Goal: Answer question/provide support: Share knowledge or assist other users

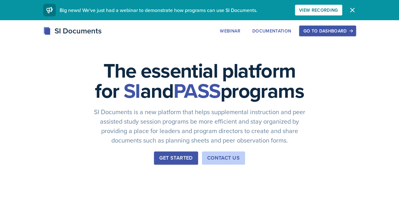
click at [352, 30] on div "Go to Dashboard" at bounding box center [327, 30] width 49 height 5
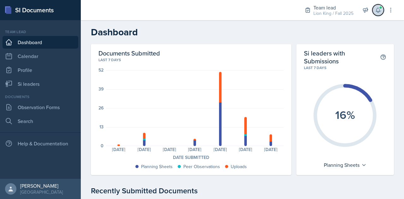
click at [378, 11] on icon at bounding box center [378, 10] width 4 height 5
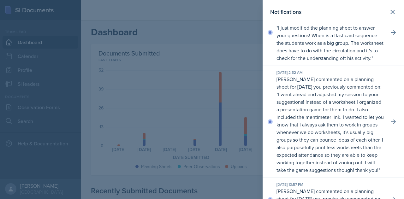
scroll to position [249, 0]
click at [117, 74] on div at bounding box center [202, 99] width 404 height 199
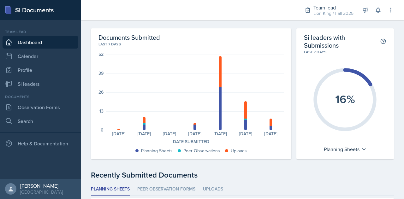
scroll to position [16, 0]
click at [31, 83] on link "Si leaders" at bounding box center [41, 84] width 76 height 13
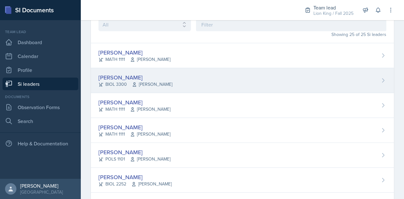
scroll to position [45, 0]
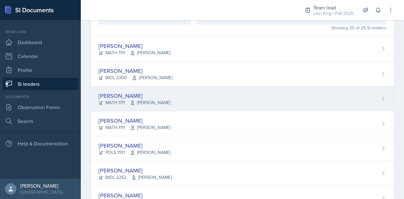
click at [128, 94] on div "[PERSON_NAME]" at bounding box center [135, 96] width 72 height 9
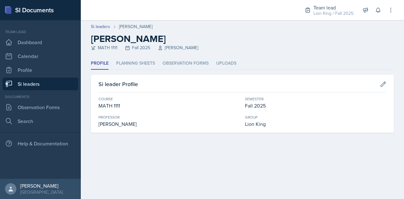
click at [51, 84] on link "Si leaders" at bounding box center [41, 84] width 76 height 13
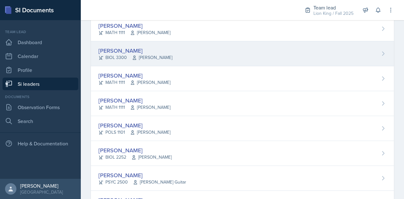
scroll to position [67, 0]
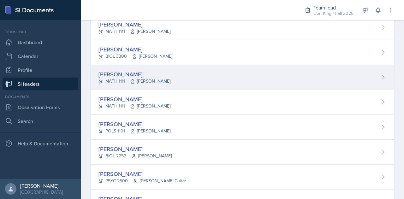
click at [194, 79] on div "[PERSON_NAME] MATH 1111 [PERSON_NAME]" at bounding box center [242, 77] width 303 height 25
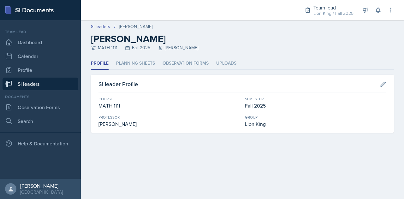
click at [129, 63] on li "Planning Sheets" at bounding box center [135, 63] width 39 height 12
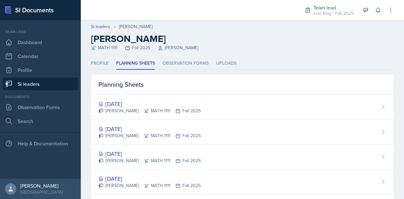
click at [51, 82] on link "Si leaders" at bounding box center [41, 84] width 76 height 13
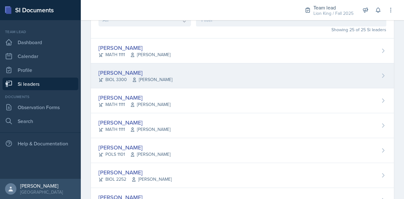
scroll to position [46, 0]
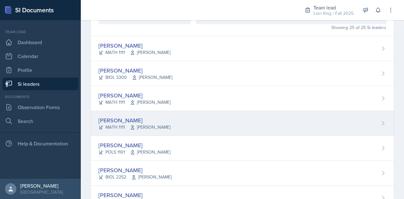
click at [181, 123] on div "[PERSON_NAME] MATH 1111 [PERSON_NAME]" at bounding box center [242, 123] width 303 height 25
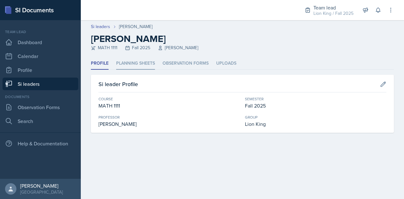
click at [145, 64] on li "Planning Sheets" at bounding box center [135, 63] width 39 height 12
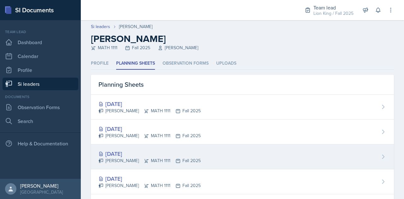
click at [181, 152] on div "[DATE]" at bounding box center [150, 154] width 102 height 9
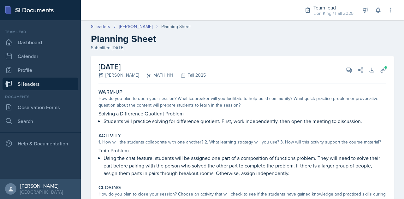
scroll to position [83, 0]
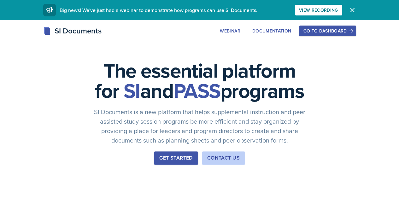
click at [351, 37] on div "SI Documents Webinar Documentation Go to Dashboard Sign Up Go to Dashboard" at bounding box center [199, 37] width 399 height 25
click at [351, 33] on div "Go to Dashboard" at bounding box center [327, 30] width 49 height 5
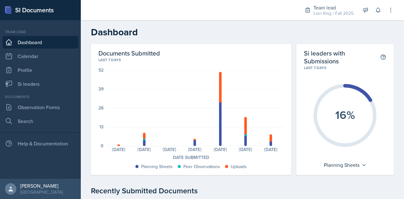
click at [268, 146] on div "Planning Sheets: 0 Uploads: 1 Planning Sheets: 4 Peer Observations: 1 Uploads: …" at bounding box center [195, 110] width 178 height 81
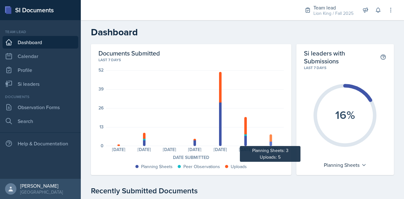
click at [270, 144] on div at bounding box center [271, 144] width 3 height 4
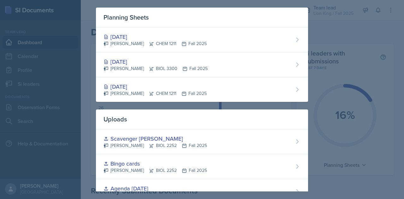
click at [333, 50] on div at bounding box center [202, 99] width 404 height 199
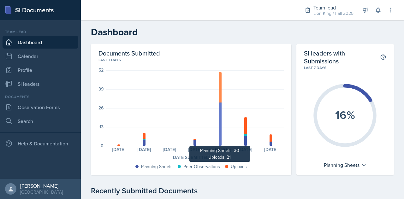
click at [219, 139] on div at bounding box center [220, 125] width 3 height 44
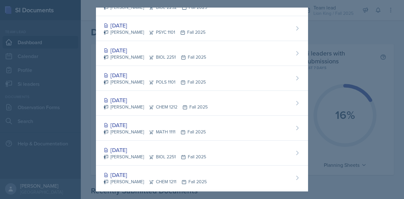
scroll to position [288, 0]
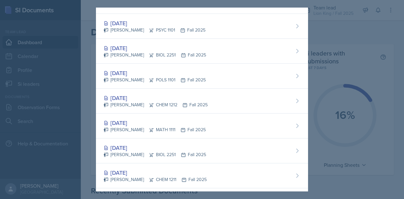
click at [339, 29] on div at bounding box center [202, 99] width 404 height 199
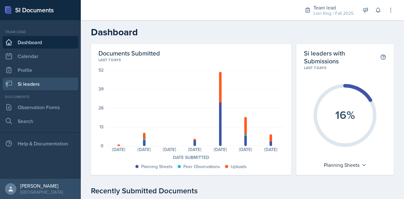
click at [43, 85] on link "Si leaders" at bounding box center [41, 84] width 76 height 13
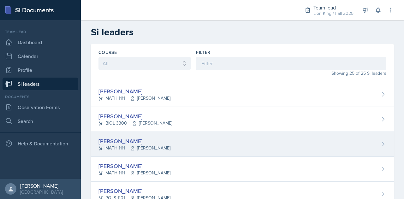
click at [184, 137] on div "[PERSON_NAME] MATH 1111 [PERSON_NAME]" at bounding box center [242, 144] width 303 height 25
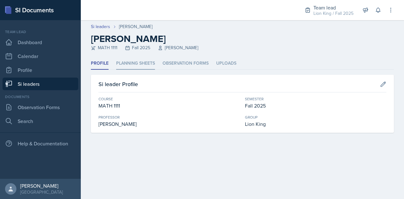
click at [142, 64] on li "Planning Sheets" at bounding box center [135, 63] width 39 height 12
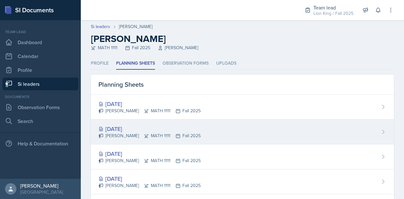
click at [241, 124] on div "Sep 30th, 2025 Alyssa Bryant MATH 1111 Fall 2025" at bounding box center [242, 132] width 303 height 25
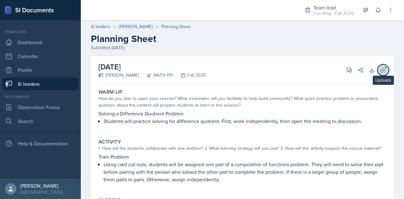
click at [380, 69] on icon at bounding box center [383, 70] width 6 height 6
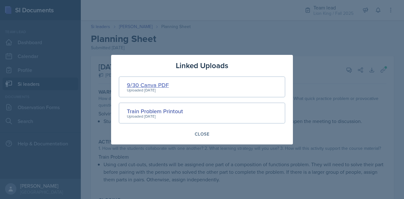
click at [152, 85] on div "9/30 Canva PDF" at bounding box center [148, 85] width 42 height 9
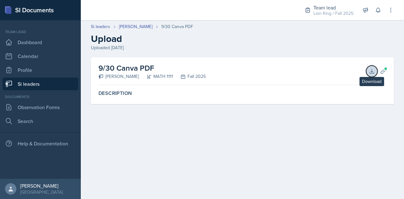
click at [372, 71] on icon at bounding box center [372, 71] width 4 height 4
click at [381, 12] on icon at bounding box center [378, 10] width 6 height 6
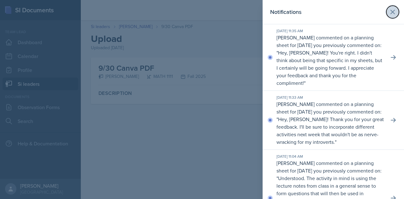
click at [391, 11] on icon at bounding box center [393, 12] width 8 height 8
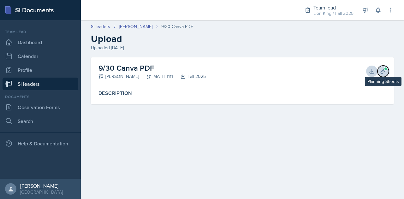
click at [383, 70] on icon at bounding box center [383, 71] width 5 height 5
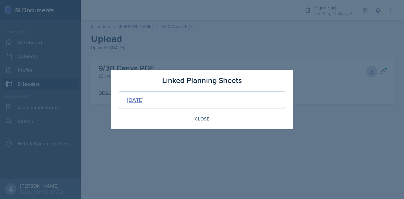
click at [144, 96] on div "[DATE]" at bounding box center [135, 100] width 17 height 9
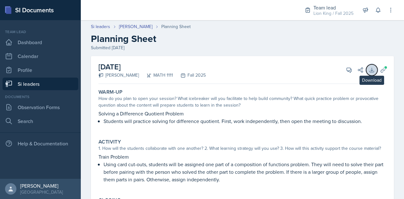
click at [370, 70] on icon at bounding box center [372, 70] width 6 height 6
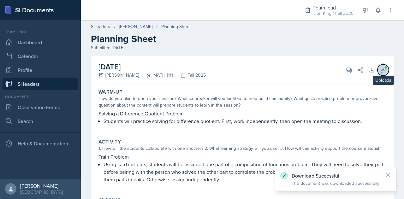
click at [380, 69] on icon at bounding box center [383, 70] width 6 height 6
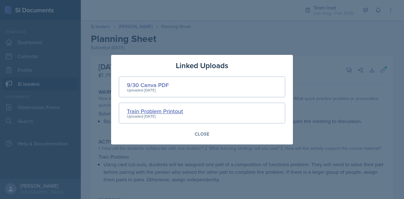
click at [162, 113] on div "Train Problem Printout" at bounding box center [155, 111] width 56 height 9
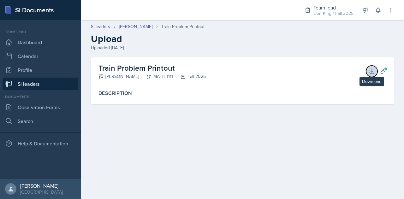
click at [371, 70] on icon at bounding box center [372, 71] width 6 height 6
click at [394, 12] on icon at bounding box center [391, 10] width 6 height 6
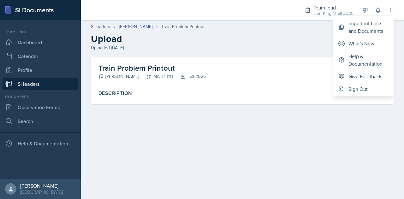
click at [251, 55] on header "Si leaders Alyssa Bryant Train Problem Printout Upload Uploaded Sep 28th, 2025" at bounding box center [242, 37] width 323 height 40
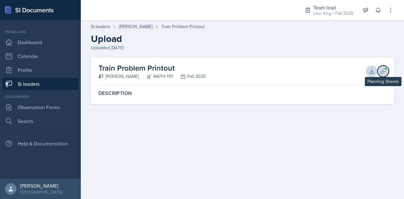
click at [382, 71] on icon at bounding box center [383, 71] width 6 height 6
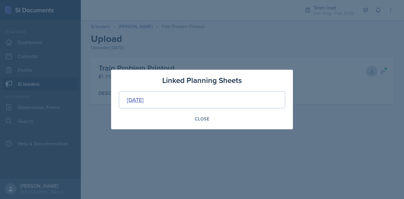
click at [140, 100] on div "[DATE]" at bounding box center [135, 100] width 17 height 9
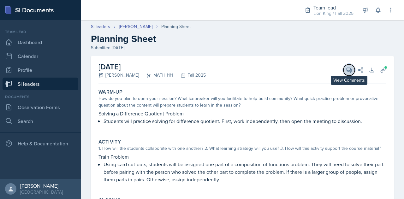
click at [346, 69] on icon at bounding box center [349, 70] width 6 height 6
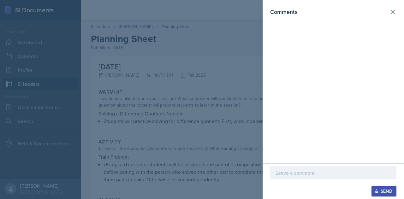
click at [306, 178] on div at bounding box center [333, 172] width 126 height 13
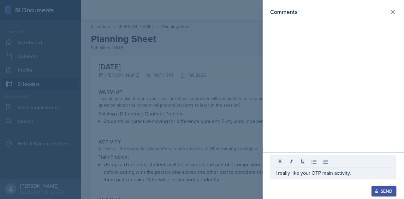
click at [176, 132] on div at bounding box center [202, 99] width 404 height 199
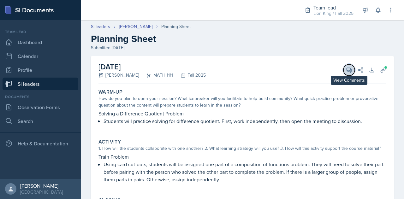
click at [344, 69] on button "View Comments" at bounding box center [349, 69] width 11 height 11
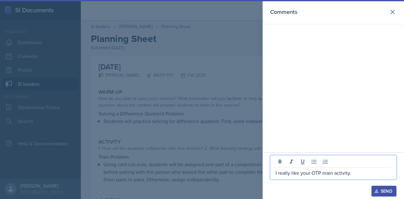
click at [357, 177] on p "I really like your OTP main activity." at bounding box center [334, 173] width 116 height 8
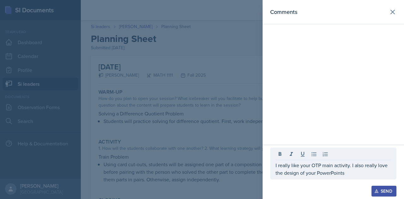
click at [375, 190] on icon "button" at bounding box center [377, 191] width 4 height 4
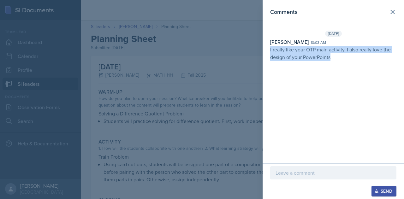
drag, startPoint x: 270, startPoint y: 50, endPoint x: 377, endPoint y: 65, distance: 107.9
click at [377, 65] on div "Comments Sep 30th, 2025 Rowan Carr 10:03 am I really like your OTP main activit…" at bounding box center [333, 82] width 141 height 164
copy p "I really like your OTP main activity. I also really love the design of your Pow…"
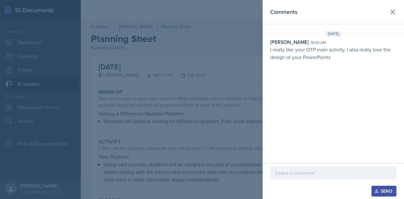
click at [130, 64] on div at bounding box center [202, 99] width 404 height 199
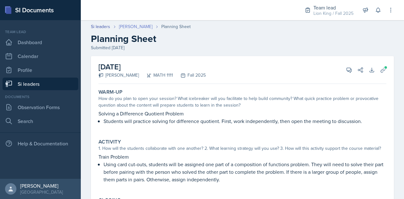
click at [134, 27] on link "[PERSON_NAME]" at bounding box center [135, 26] width 33 height 7
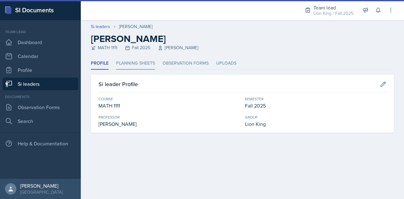
click at [123, 67] on li "Planning Sheets" at bounding box center [135, 63] width 39 height 12
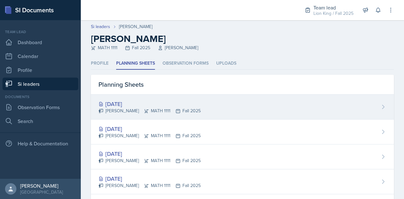
click at [125, 101] on div "[DATE]" at bounding box center [150, 104] width 102 height 9
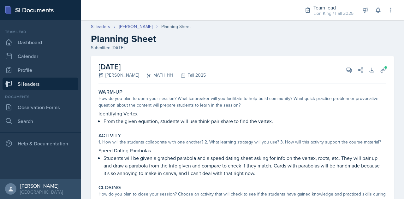
click at [230, 28] on div "Si leaders Alyssa Bryant Planning Sheet" at bounding box center [242, 26] width 303 height 7
click at [344, 73] on button "View Comments" at bounding box center [349, 69] width 11 height 11
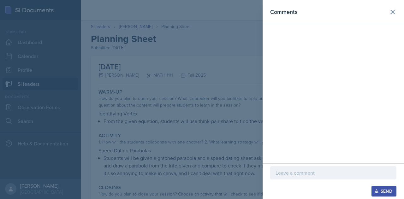
click at [194, 81] on div at bounding box center [202, 99] width 404 height 199
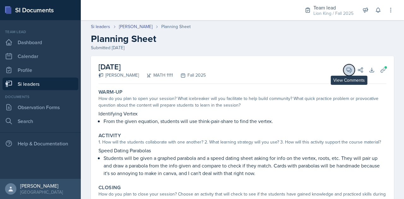
click at [347, 71] on icon at bounding box center [349, 70] width 5 height 5
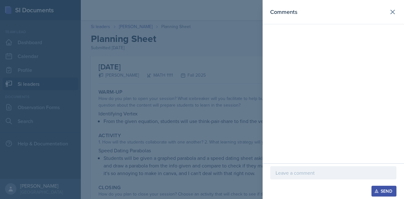
click at [176, 127] on div at bounding box center [202, 99] width 404 height 199
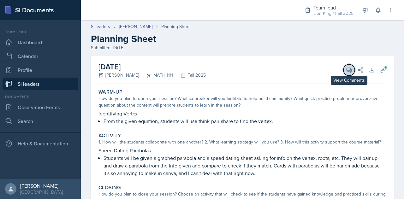
click at [347, 68] on icon at bounding box center [349, 70] width 5 height 5
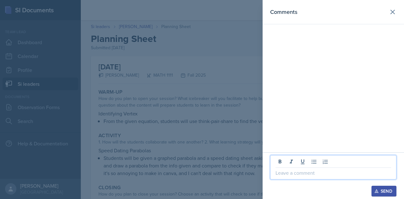
click at [288, 173] on p at bounding box center [334, 173] width 116 height 8
click at [302, 172] on p at bounding box center [334, 173] width 116 height 8
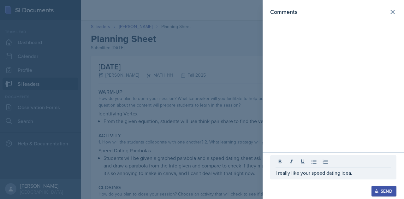
click at [259, 155] on div at bounding box center [202, 99] width 404 height 199
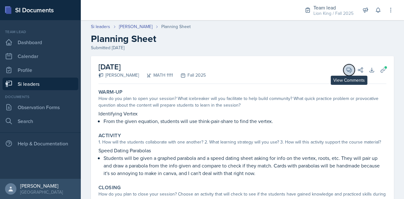
click at [350, 69] on span at bounding box center [351, 67] width 3 height 3
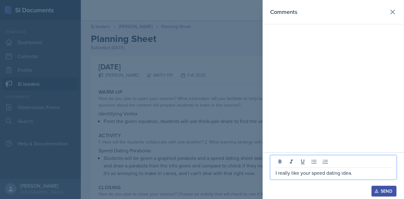
click at [361, 174] on p "I really like your speed dating idea." at bounding box center [334, 173] width 116 height 8
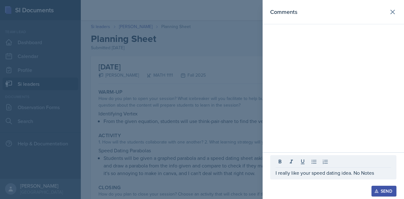
click at [381, 191] on div "Send" at bounding box center [384, 191] width 17 height 5
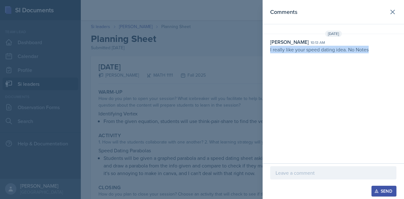
drag, startPoint x: 269, startPoint y: 49, endPoint x: 395, endPoint y: 53, distance: 125.7
click at [395, 53] on div "Sep 30th, 2025 Rowan Carr 10:13 am I really like your speed dating idea. No Not…" at bounding box center [333, 43] width 141 height 25
copy p "I really like your speed dating idea. No Notes"
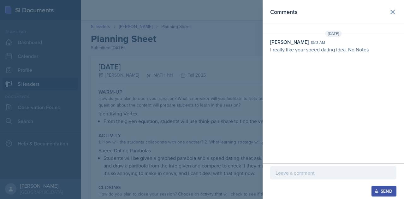
click at [144, 60] on div at bounding box center [202, 99] width 404 height 199
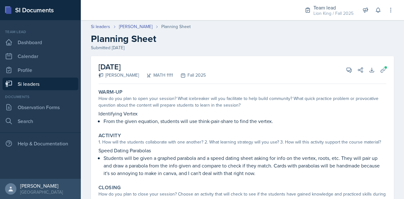
click at [62, 84] on link "Si leaders" at bounding box center [41, 84] width 76 height 13
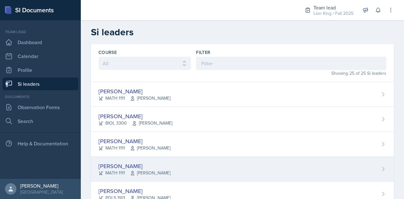
click at [202, 173] on div "[PERSON_NAME] MATH 1111 [PERSON_NAME]" at bounding box center [242, 169] width 303 height 25
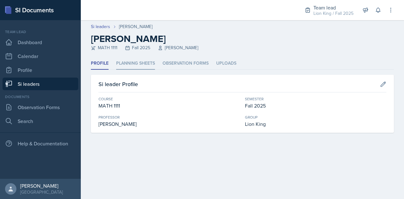
click at [130, 64] on li "Planning Sheets" at bounding box center [135, 63] width 39 height 12
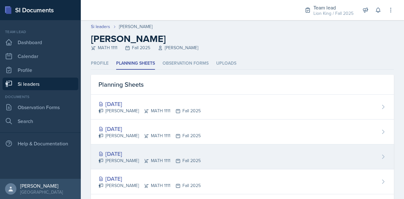
click at [151, 152] on div "[DATE]" at bounding box center [150, 154] width 102 height 9
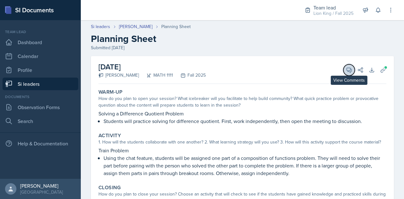
click at [345, 74] on button "View Comments" at bounding box center [349, 69] width 11 height 11
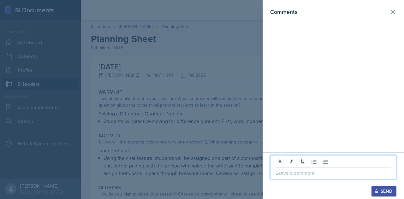
click at [335, 174] on p at bounding box center [334, 173] width 116 height 8
click at [348, 172] on p at bounding box center [334, 173] width 116 height 8
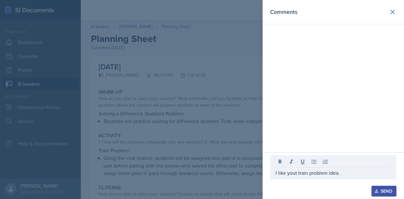
click at [248, 172] on div at bounding box center [202, 99] width 404 height 199
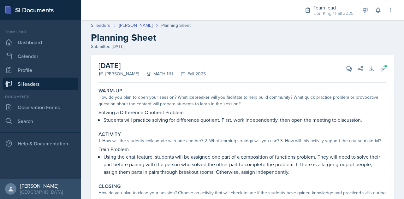
scroll to position [1, 0]
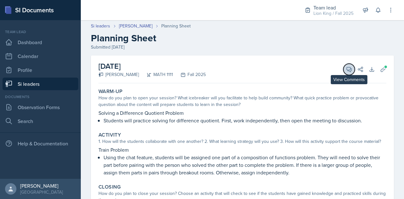
click at [347, 70] on icon at bounding box center [349, 69] width 5 height 5
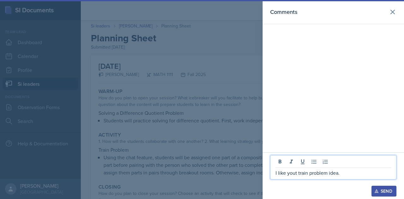
click at [345, 174] on p "I like yout train problem idea." at bounding box center [334, 173] width 116 height 8
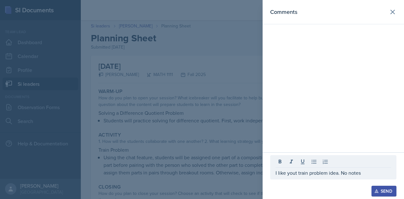
click at [378, 191] on icon "button" at bounding box center [377, 191] width 4 height 4
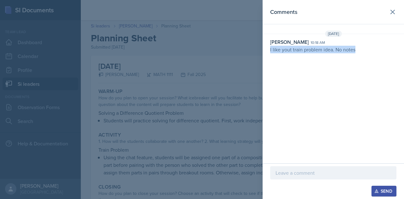
drag, startPoint x: 271, startPoint y: 49, endPoint x: 393, endPoint y: 48, distance: 122.2
click at [393, 48] on p "I like yout train problem idea. No notes" at bounding box center [333, 50] width 126 height 8
copy p "I like yout train problem idea. No notes"
click at [195, 104] on div at bounding box center [202, 99] width 404 height 199
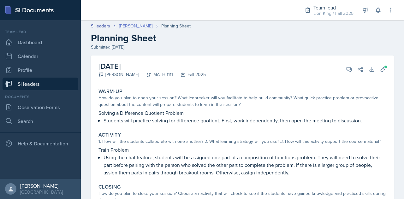
click at [133, 26] on link "[PERSON_NAME]" at bounding box center [135, 26] width 33 height 7
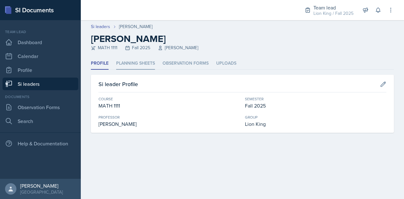
click at [142, 66] on li "Planning Sheets" at bounding box center [135, 63] width 39 height 12
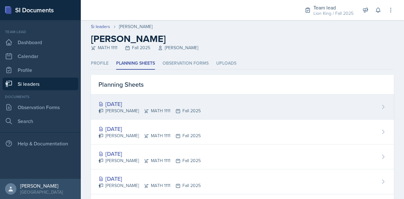
click at [124, 105] on div "[DATE]" at bounding box center [150, 104] width 102 height 9
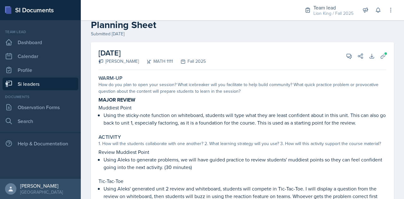
scroll to position [14, 0]
click at [346, 56] on icon at bounding box center [349, 56] width 6 height 6
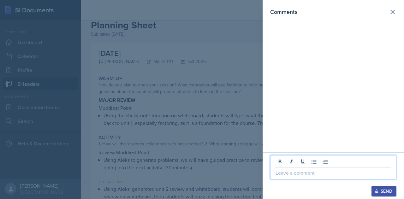
click at [305, 173] on p at bounding box center [334, 173] width 116 height 8
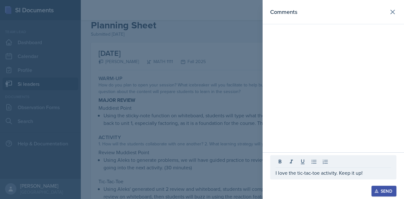
click at [379, 194] on div "Send" at bounding box center [384, 191] width 17 height 5
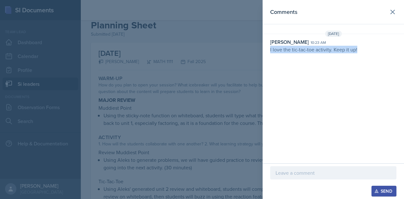
drag, startPoint x: 270, startPoint y: 48, endPoint x: 393, endPoint y: 55, distance: 123.0
click at [393, 55] on div "Sep 30th, 2025 Rowan Carr 10:23 am I love the tic-tac-toe activity. Keep it up!" at bounding box center [333, 43] width 141 height 25
copy p "I love the tic-tac-toe activity. Keep it up!"
click at [294, 176] on p at bounding box center [334, 173] width 116 height 8
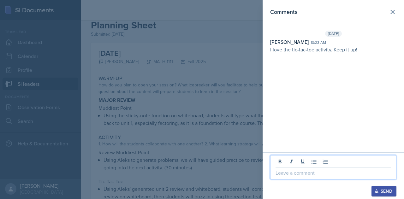
click at [127, 42] on div at bounding box center [202, 99] width 404 height 199
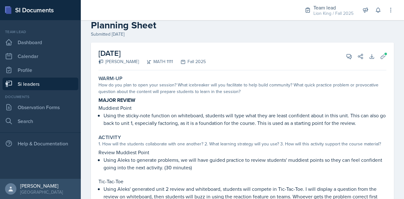
scroll to position [0, 0]
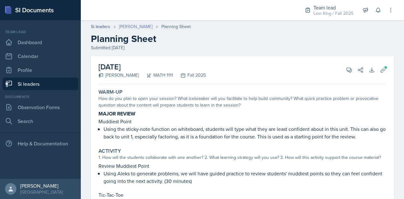
click at [136, 25] on link "[PERSON_NAME]" at bounding box center [135, 26] width 33 height 7
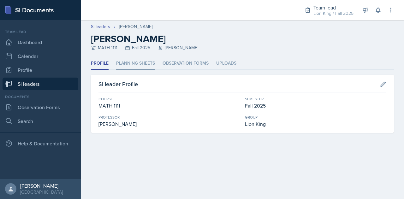
click at [128, 63] on li "Planning Sheets" at bounding box center [135, 63] width 39 height 12
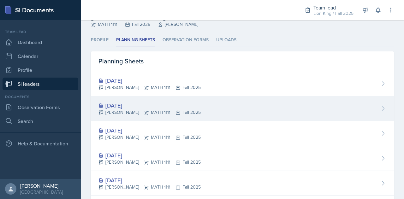
scroll to position [24, 0]
click at [135, 105] on div "[DATE]" at bounding box center [150, 105] width 102 height 9
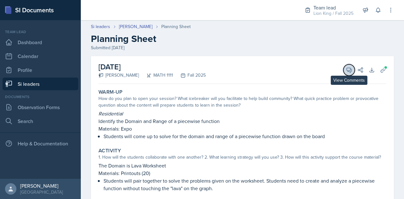
click at [346, 72] on icon at bounding box center [349, 70] width 6 height 6
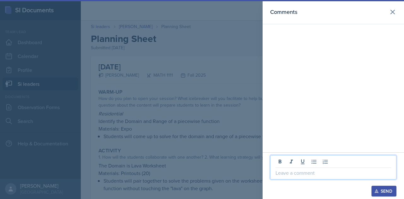
click at [299, 173] on p at bounding box center [334, 173] width 116 height 8
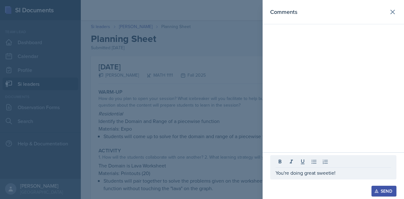
click at [378, 189] on icon "button" at bounding box center [377, 191] width 4 height 4
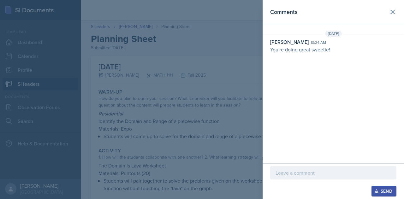
click at [130, 64] on div at bounding box center [202, 99] width 404 height 199
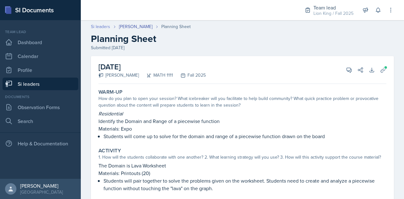
click at [101, 26] on link "Si leaders" at bounding box center [100, 26] width 19 height 7
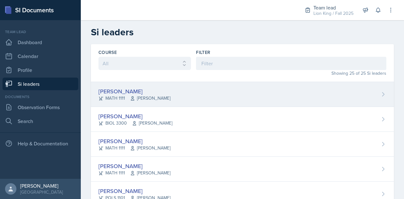
click at [118, 90] on div "[PERSON_NAME]" at bounding box center [135, 91] width 72 height 9
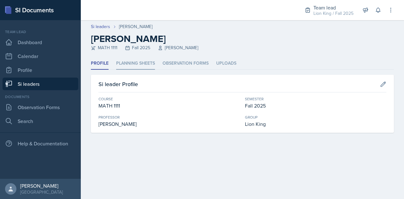
click at [136, 65] on li "Planning Sheets" at bounding box center [135, 63] width 39 height 12
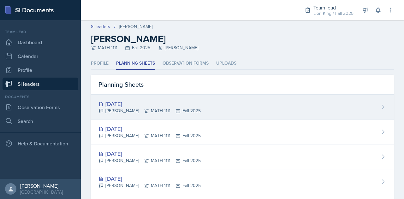
click at [124, 102] on div "[DATE]" at bounding box center [150, 104] width 102 height 9
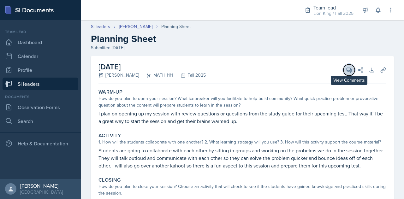
click at [347, 70] on icon at bounding box center [349, 70] width 5 height 5
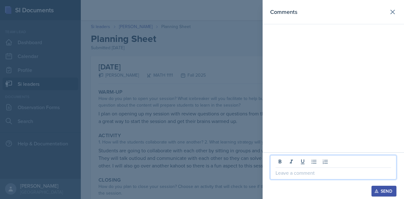
click at [308, 173] on p at bounding box center [334, 173] width 116 height 8
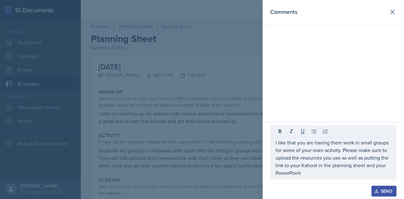
click at [377, 192] on icon "button" at bounding box center [377, 191] width 4 height 4
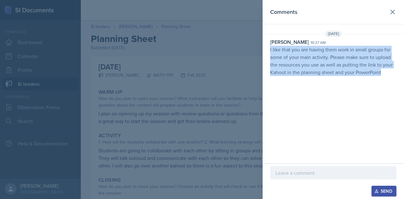
drag, startPoint x: 268, startPoint y: 48, endPoint x: 404, endPoint y: 79, distance: 139.6
click at [399, 79] on div "Comments Sep 30th, 2025 Rowan Carr 10:27 am I like that you are having them wor…" at bounding box center [333, 82] width 141 height 164
copy p "I like that you are having them work in small groups for some of your main acti…"
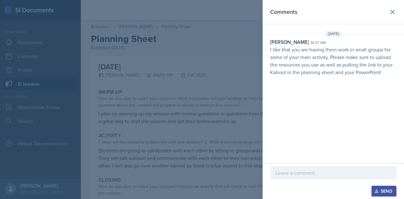
click at [134, 80] on div at bounding box center [202, 99] width 404 height 199
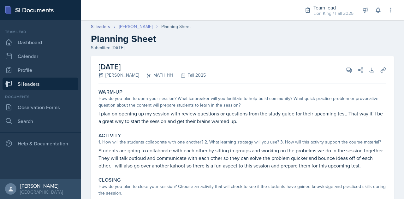
click at [131, 25] on link "[PERSON_NAME]" at bounding box center [135, 26] width 33 height 7
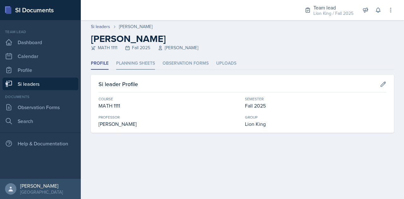
click at [135, 63] on li "Planning Sheets" at bounding box center [135, 63] width 39 height 12
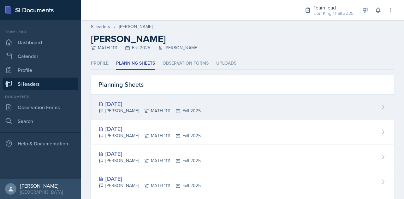
click at [126, 105] on div "[DATE]" at bounding box center [150, 104] width 102 height 9
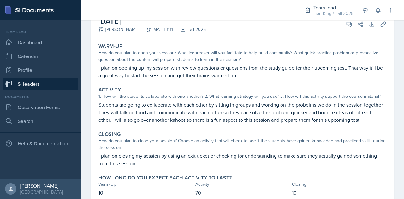
scroll to position [45, 0]
click at [55, 86] on link "Si leaders" at bounding box center [41, 84] width 76 height 13
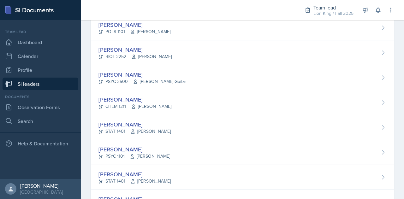
scroll to position [165, 0]
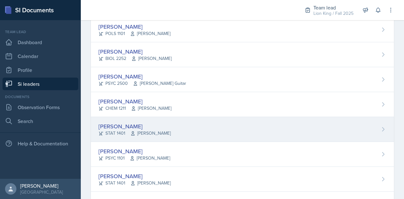
click at [116, 122] on div "[PERSON_NAME]" at bounding box center [135, 126] width 72 height 9
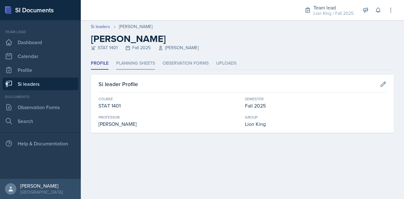
click at [144, 64] on li "Planning Sheets" at bounding box center [135, 63] width 39 height 12
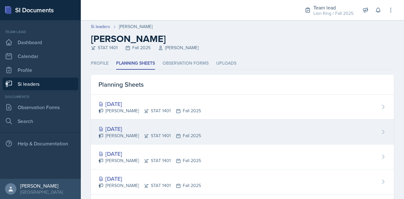
click at [130, 126] on div "[DATE]" at bounding box center [150, 129] width 103 height 9
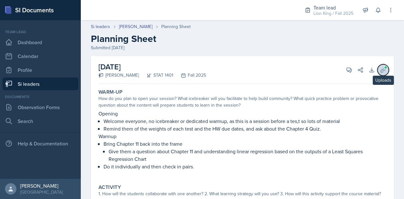
click at [381, 69] on icon at bounding box center [383, 70] width 5 height 5
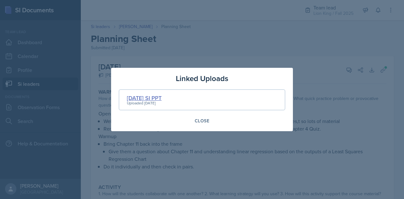
click at [147, 99] on div "9/30/25 SI PPT" at bounding box center [144, 98] width 35 height 9
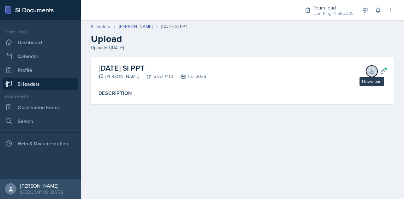
click at [372, 73] on icon at bounding box center [372, 71] width 4 height 4
click at [381, 69] on icon at bounding box center [383, 71] width 6 height 6
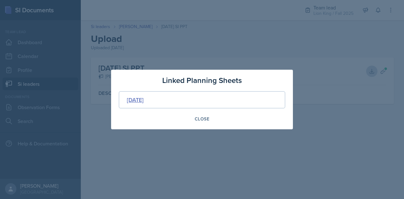
click at [144, 100] on div "[DATE]" at bounding box center [135, 100] width 17 height 9
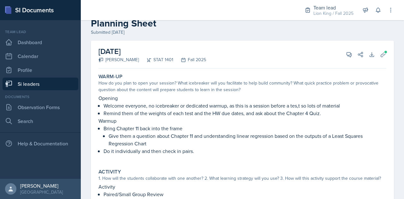
scroll to position [11, 0]
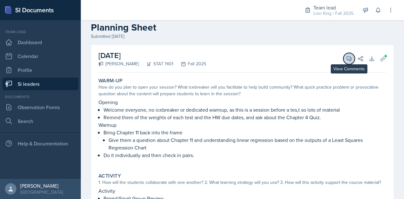
click at [347, 60] on icon at bounding box center [349, 59] width 5 height 5
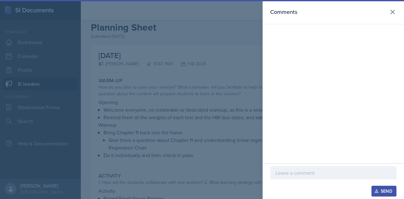
click at [299, 177] on p at bounding box center [334, 173] width 116 height 8
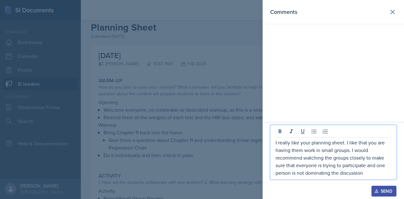
click at [380, 187] on button "Send" at bounding box center [384, 191] width 25 height 11
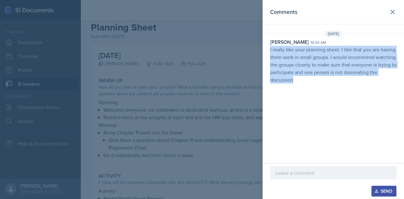
drag, startPoint x: 267, startPoint y: 48, endPoint x: 320, endPoint y: 92, distance: 69.1
click at [320, 92] on div "Comments Sep 30th, 2025 Rowan Carr 10:34 am I really like your planning sheet. …" at bounding box center [333, 82] width 141 height 164
copy p "I really like your planning sheet. I like that you are having them work in smal…"
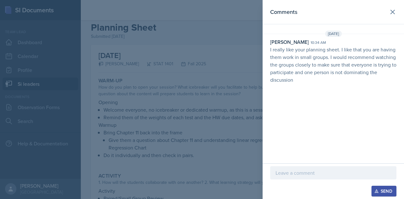
click at [190, 147] on div at bounding box center [202, 99] width 404 height 199
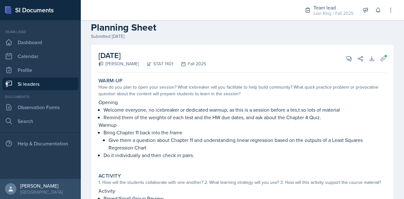
scroll to position [0, 0]
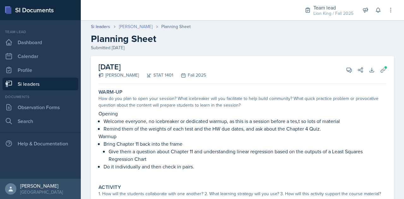
click at [135, 28] on link "[PERSON_NAME]" at bounding box center [135, 26] width 33 height 7
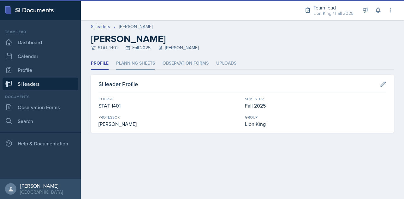
click at [130, 63] on li "Planning Sheets" at bounding box center [135, 63] width 39 height 12
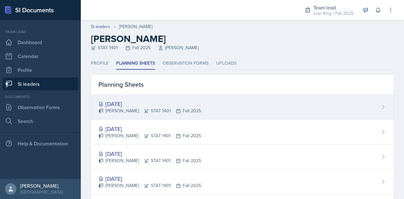
click at [141, 100] on div "[DATE]" at bounding box center [150, 104] width 103 height 9
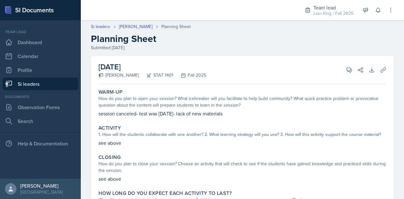
click at [46, 85] on link "Si leaders" at bounding box center [41, 84] width 76 height 13
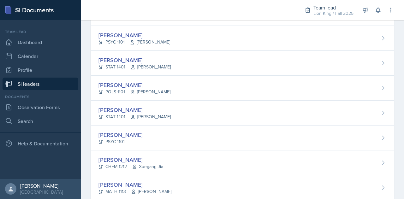
scroll to position [284, 0]
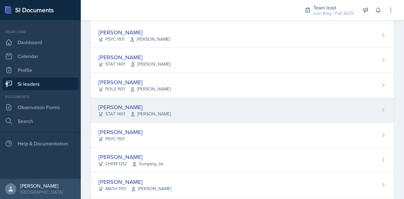
click at [125, 105] on div "[PERSON_NAME]" at bounding box center [135, 107] width 72 height 9
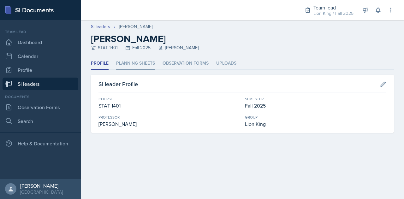
click at [139, 64] on li "Planning Sheets" at bounding box center [135, 63] width 39 height 12
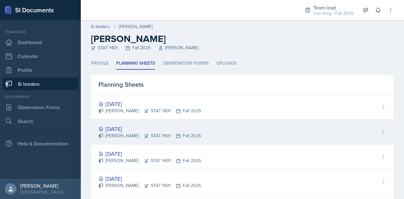
click at [131, 129] on div "[DATE]" at bounding box center [150, 129] width 103 height 9
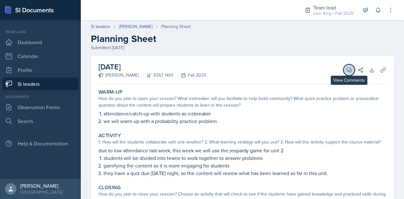
click at [346, 69] on icon at bounding box center [349, 70] width 6 height 6
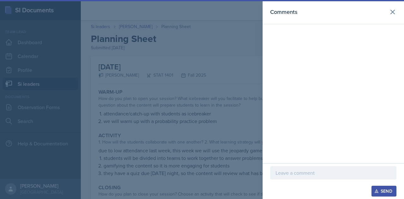
click at [311, 174] on p at bounding box center [334, 173] width 116 height 8
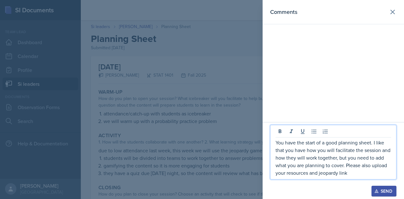
click at [376, 191] on icon "button" at bounding box center [377, 191] width 4 height 4
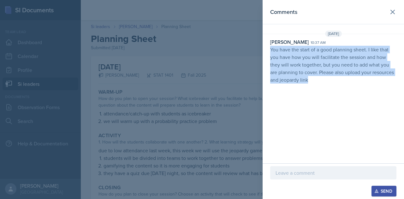
drag, startPoint x: 270, startPoint y: 50, endPoint x: 313, endPoint y: 85, distance: 54.9
click at [313, 85] on div "Sep 30th, 2025 Rowan Carr 10:37 am You have the start of a good planning sheet.…" at bounding box center [333, 59] width 141 height 56
copy p "You have the start of a good planning sheet. I like that you have how you will …"
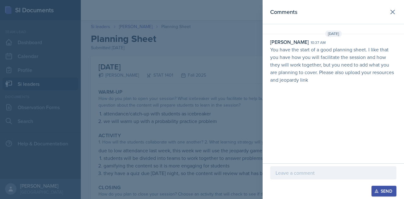
click at [216, 177] on div at bounding box center [202, 99] width 404 height 199
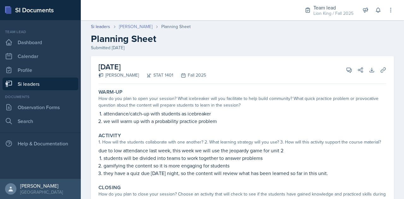
click at [133, 26] on link "[PERSON_NAME]" at bounding box center [135, 26] width 33 height 7
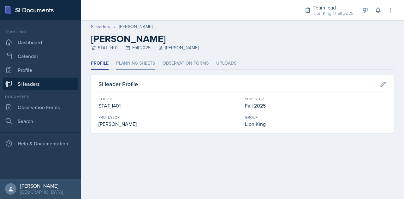
click at [132, 60] on li "Planning Sheets" at bounding box center [135, 63] width 39 height 12
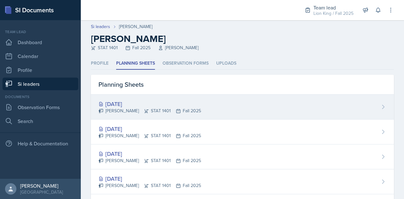
click at [130, 101] on div "[DATE]" at bounding box center [150, 104] width 103 height 9
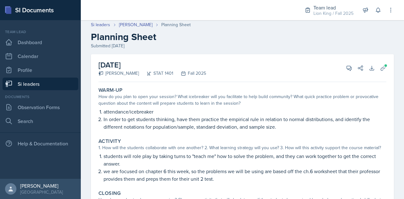
scroll to position [1, 0]
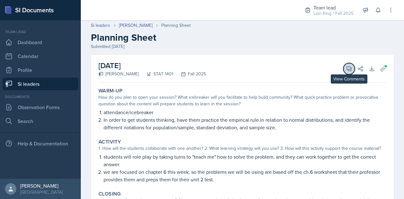
click at [344, 67] on button "View Comments" at bounding box center [349, 68] width 11 height 11
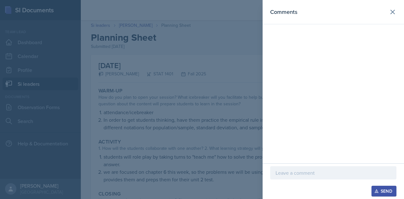
click at [283, 172] on p at bounding box center [334, 173] width 116 height 8
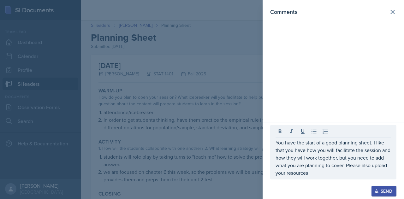
click at [377, 191] on icon "button" at bounding box center [377, 191] width 4 height 4
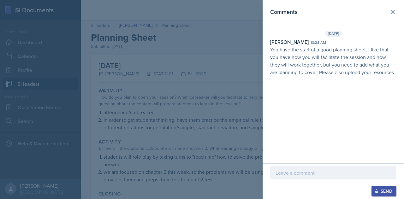
click at [183, 54] on div at bounding box center [202, 99] width 404 height 199
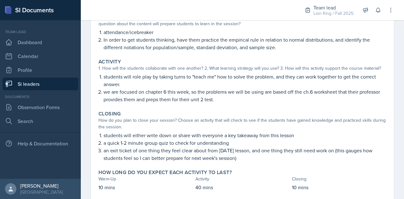
scroll to position [84, 0]
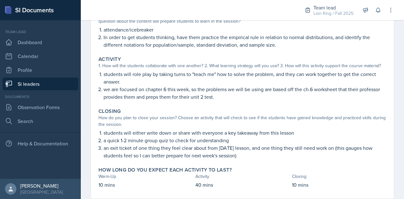
click at [37, 87] on link "Si leaders" at bounding box center [41, 84] width 76 height 13
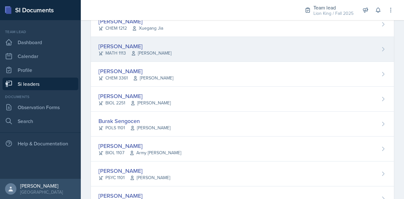
scroll to position [420, 0]
click at [155, 42] on div "Aldair Palma MATH 1113 Yan Xia" at bounding box center [242, 48] width 303 height 25
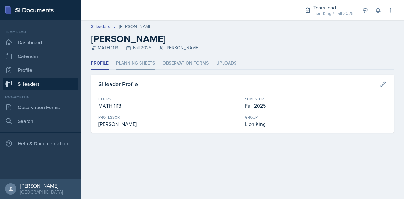
click at [139, 63] on li "Planning Sheets" at bounding box center [135, 63] width 39 height 12
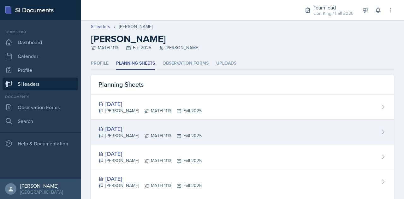
click at [164, 123] on div "Oct 1st, 2025 Aldair Palma MATH 1113 Fall 2025" at bounding box center [242, 132] width 303 height 25
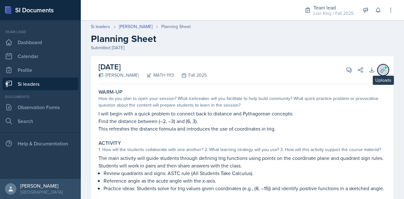
click at [380, 70] on icon at bounding box center [383, 70] width 6 height 6
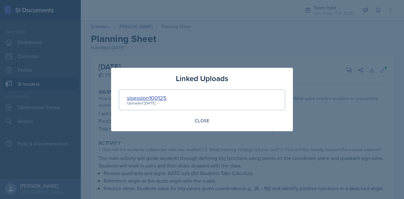
click at [160, 95] on div "sisession100125" at bounding box center [147, 98] width 40 height 9
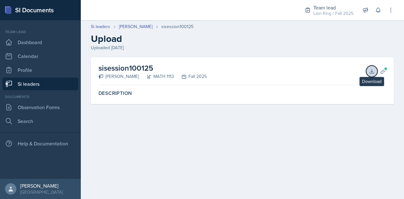
click at [376, 74] on button "Download" at bounding box center [371, 71] width 11 height 11
click at [383, 72] on icon at bounding box center [383, 71] width 6 height 6
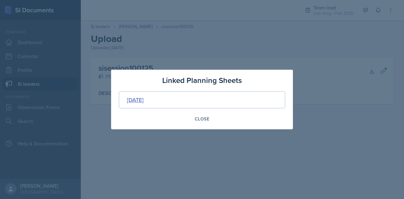
click at [144, 100] on div "[DATE]" at bounding box center [135, 100] width 17 height 9
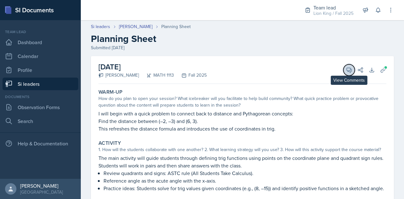
click at [350, 67] on span at bounding box center [351, 67] width 3 height 3
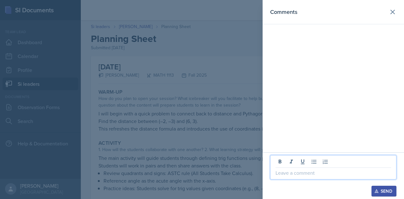
click at [289, 173] on p at bounding box center [334, 173] width 116 height 8
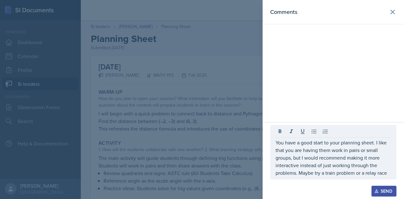
click at [378, 190] on icon "button" at bounding box center [377, 191] width 4 height 4
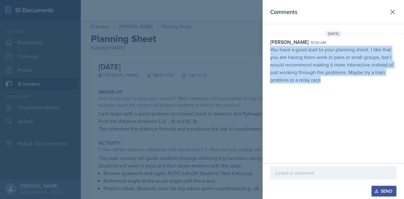
drag, startPoint x: 268, startPoint y: 47, endPoint x: 337, endPoint y: 92, distance: 81.3
click at [337, 92] on div "Comments Sep 30th, 2025 Rowan Carr 10:55 am You have a good start to your plann…" at bounding box center [333, 82] width 141 height 164
copy p "You have a good start to your planning sheet. I like that you are having them w…"
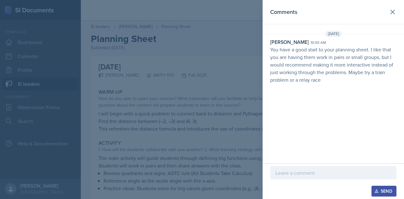
click at [191, 55] on div at bounding box center [202, 99] width 404 height 199
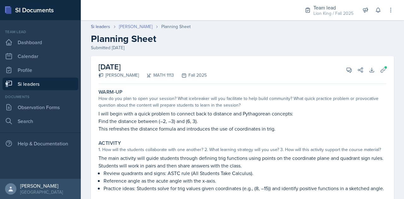
click at [130, 27] on link "[PERSON_NAME]" at bounding box center [135, 26] width 33 height 7
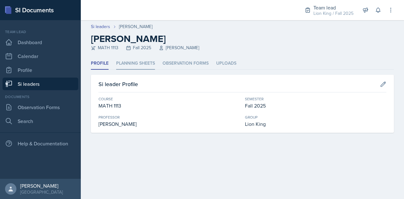
click at [136, 63] on li "Planning Sheets" at bounding box center [135, 63] width 39 height 12
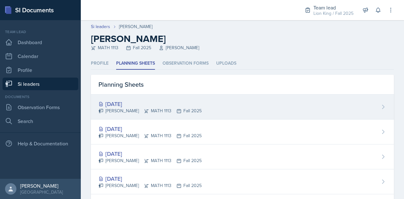
click at [126, 103] on div "[DATE]" at bounding box center [150, 104] width 103 height 9
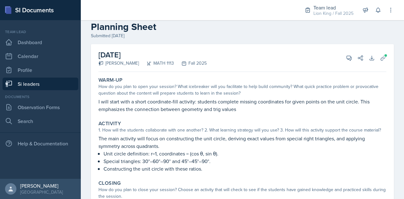
scroll to position [8, 0]
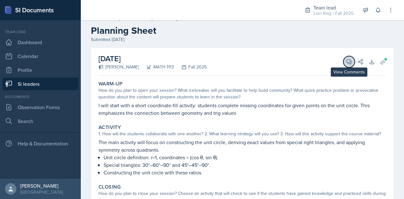
click at [344, 58] on button "View Comments" at bounding box center [349, 61] width 11 height 11
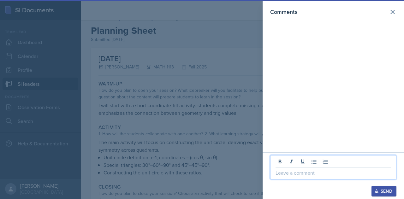
click at [299, 177] on p at bounding box center [334, 173] width 116 height 8
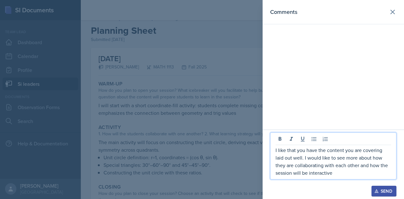
click at [388, 189] on div "Send" at bounding box center [384, 191] width 17 height 5
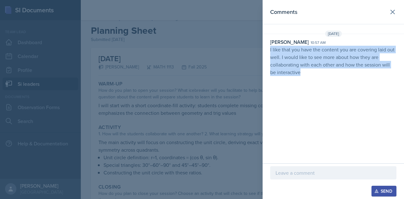
drag, startPoint x: 269, startPoint y: 48, endPoint x: 365, endPoint y: 116, distance: 117.0
click at [365, 116] on div "Comments Sep 30th, 2025 Rowan Carr 10:57 am I like that you have the content yo…" at bounding box center [333, 82] width 141 height 164
copy p "I like that you have the content you are covering laid out well. I would like t…"
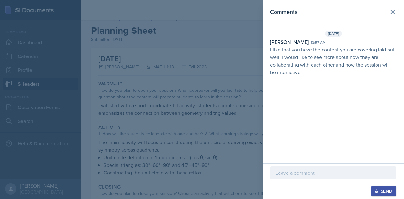
click at [132, 69] on div at bounding box center [202, 99] width 404 height 199
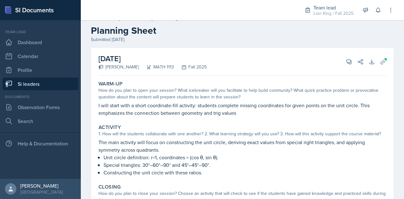
click at [51, 85] on link "Si leaders" at bounding box center [41, 84] width 76 height 13
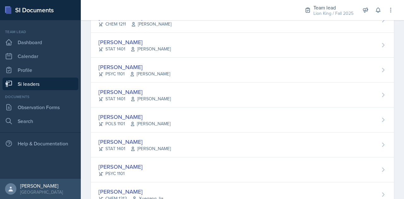
scroll to position [519, 0]
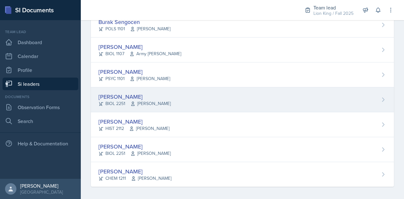
click at [130, 93] on div "[PERSON_NAME]" at bounding box center [135, 97] width 72 height 9
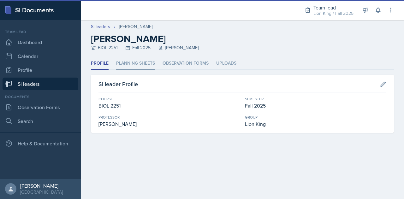
click at [146, 65] on li "Planning Sheets" at bounding box center [135, 63] width 39 height 12
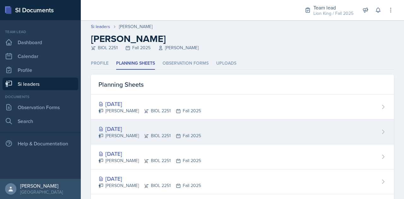
click at [127, 133] on div "Elijah Till BIOL 2251 Fall 2025" at bounding box center [150, 136] width 103 height 7
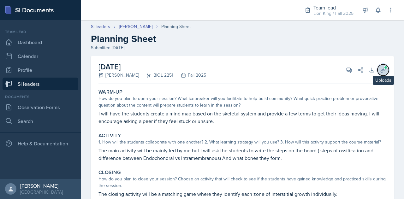
click at [381, 72] on icon at bounding box center [383, 70] width 5 height 5
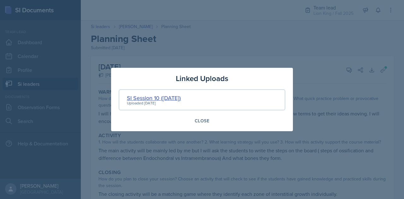
click at [168, 94] on div "SI Session 10 (10/1/2025)" at bounding box center [154, 98] width 54 height 9
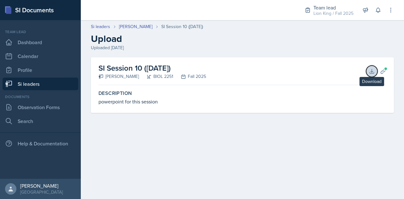
click at [371, 71] on icon at bounding box center [372, 71] width 4 height 4
click at [385, 70] on span at bounding box center [386, 69] width 4 height 4
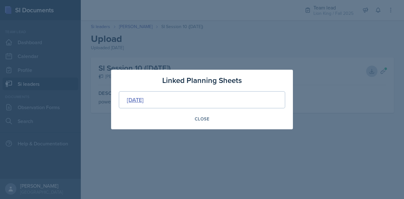
click at [144, 101] on div "[DATE]" at bounding box center [135, 100] width 17 height 9
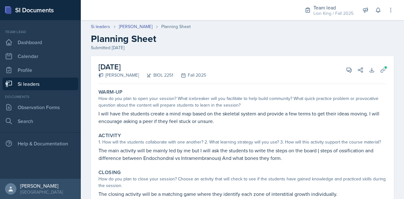
click at [347, 64] on div "October 1st, 2025 Elijah Till BIOL 2251 Fall 2025 View Comments Comments Send S…" at bounding box center [243, 70] width 288 height 28
click at [346, 72] on icon at bounding box center [349, 70] width 6 height 6
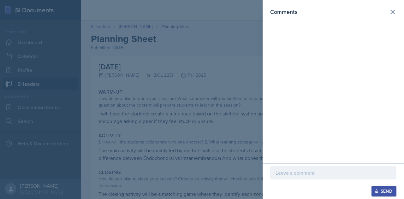
click at [280, 169] on div at bounding box center [333, 172] width 126 height 13
click at [280, 169] on div at bounding box center [333, 167] width 126 height 24
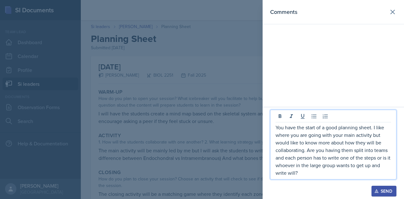
click at [380, 193] on div "Send" at bounding box center [384, 191] width 17 height 5
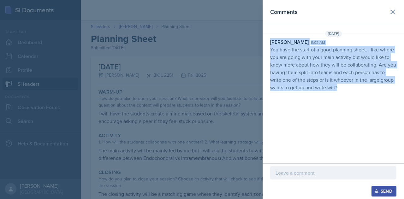
drag, startPoint x: 268, startPoint y: 45, endPoint x: 351, endPoint y: 101, distance: 99.5
click at [351, 101] on div "Comments Sep 30th, 2025 Rowan Carr 11:02 am You have the start of a good planni…" at bounding box center [333, 82] width 141 height 164
drag, startPoint x: 270, startPoint y: 49, endPoint x: 391, endPoint y: 126, distance: 143.9
click at [391, 126] on div "Comments Sep 30th, 2025 Rowan Carr 11:02 am You have the start of a good planni…" at bounding box center [333, 82] width 141 height 164
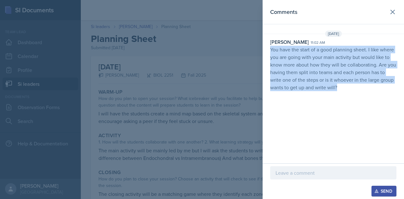
copy p "You have the start of a good planning sheet. I like where you are going with yo…"
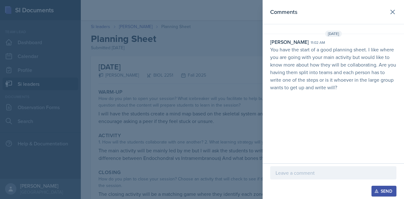
click at [188, 135] on div at bounding box center [202, 99] width 404 height 199
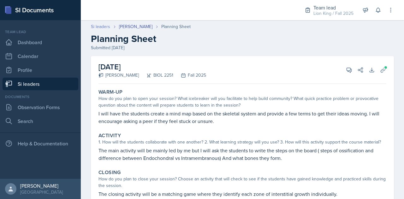
click at [103, 25] on link "Si leaders" at bounding box center [100, 26] width 19 height 7
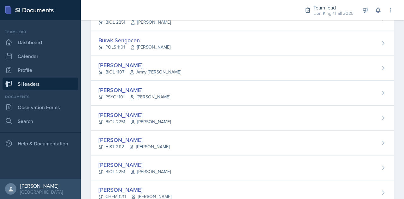
scroll to position [501, 0]
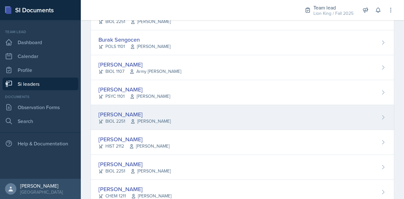
click at [129, 114] on div "[PERSON_NAME]" at bounding box center [135, 114] width 72 height 9
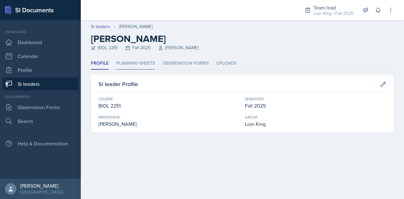
click at [136, 62] on li "Planning Sheets" at bounding box center [135, 63] width 39 height 12
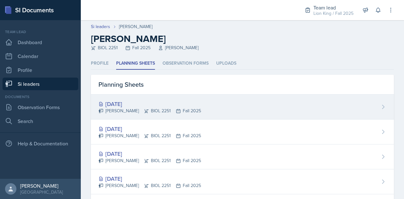
click at [130, 105] on div "[DATE]" at bounding box center [150, 104] width 103 height 9
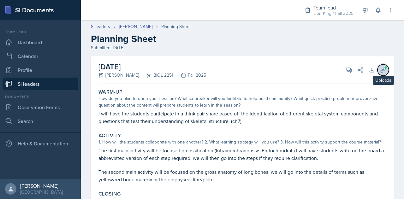
click at [380, 69] on icon at bounding box center [383, 70] width 6 height 6
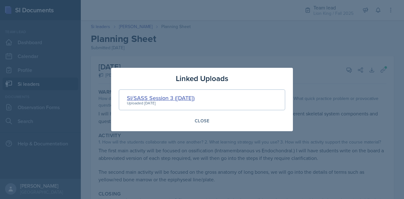
click at [168, 99] on div "SI/SASS Session 3 (10/3/2025)" at bounding box center [161, 98] width 68 height 9
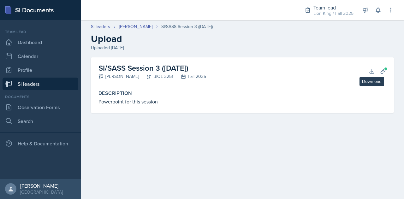
drag, startPoint x: 374, startPoint y: 73, endPoint x: 314, endPoint y: 39, distance: 68.9
click at [314, 39] on h2 "Upload" at bounding box center [242, 38] width 303 height 11
click at [373, 72] on icon at bounding box center [372, 71] width 4 height 4
click at [381, 72] on icon at bounding box center [383, 71] width 6 height 6
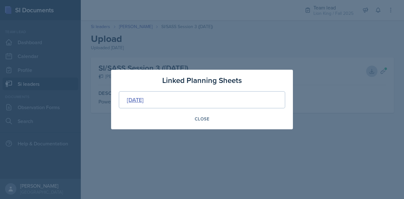
click at [144, 99] on div "[DATE]" at bounding box center [135, 100] width 17 height 9
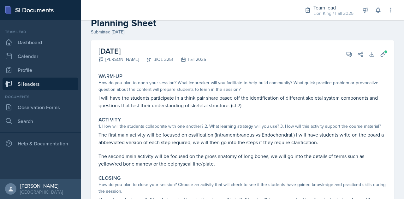
scroll to position [12, 0]
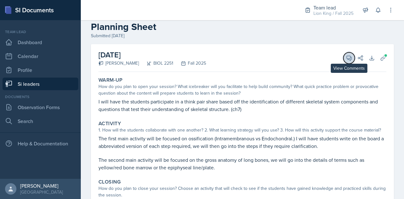
click at [346, 59] on icon at bounding box center [349, 58] width 6 height 6
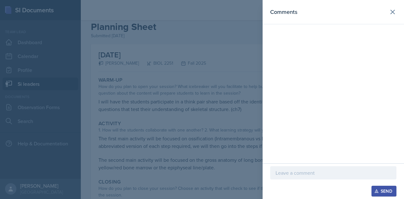
click at [294, 174] on p at bounding box center [334, 173] width 116 height 8
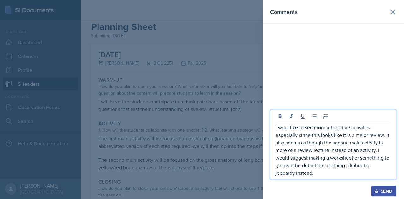
click at [381, 190] on div "Send" at bounding box center [384, 191] width 17 height 5
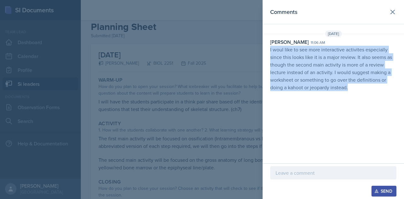
drag, startPoint x: 271, startPoint y: 48, endPoint x: 353, endPoint y: 103, distance: 98.2
click at [353, 103] on div "Comments Sep 30th, 2025 Rowan Carr 11:06 am I woul like to see more interactive…" at bounding box center [333, 82] width 141 height 164
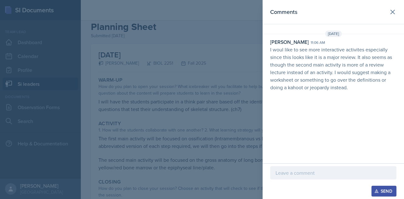
click at [168, 68] on div at bounding box center [202, 99] width 404 height 199
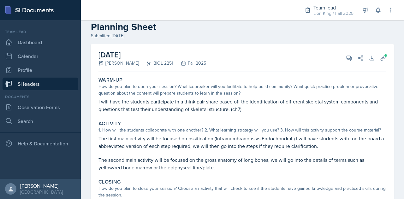
click at [32, 82] on link "Si leaders" at bounding box center [41, 84] width 76 height 13
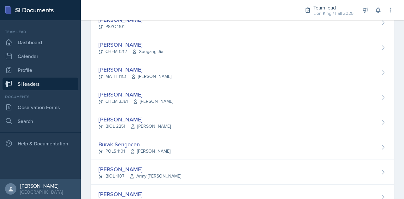
scroll to position [519, 0]
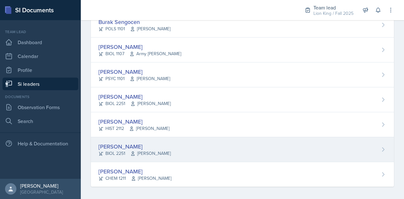
click at [114, 146] on div "[PERSON_NAME]" at bounding box center [135, 146] width 72 height 9
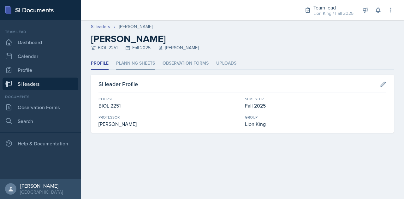
click at [146, 60] on li "Planning Sheets" at bounding box center [135, 63] width 39 height 12
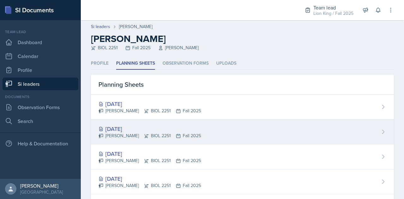
click at [109, 128] on div "[DATE]" at bounding box center [150, 129] width 103 height 9
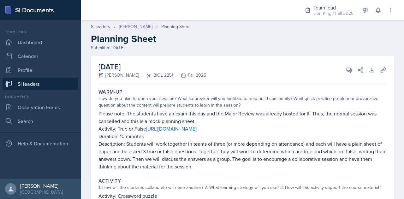
click at [132, 29] on link "[PERSON_NAME]" at bounding box center [135, 26] width 33 height 7
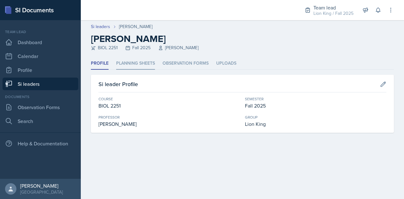
click at [134, 65] on li "Planning Sheets" at bounding box center [135, 63] width 39 height 12
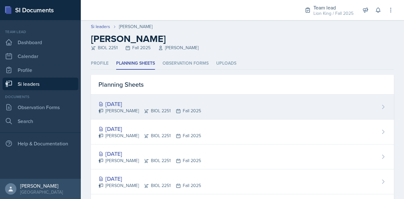
click at [124, 104] on div "[DATE]" at bounding box center [150, 104] width 103 height 9
